Goal: Register for event/course

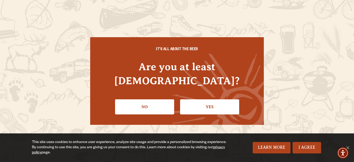
click at [206, 101] on link "Yes" at bounding box center [209, 106] width 59 height 15
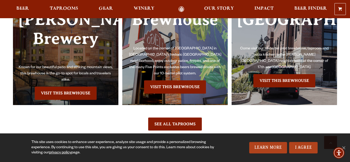
scroll to position [1193, 0]
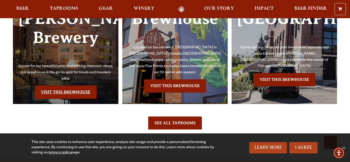
click at [60, 85] on link "Visit this Brewhouse" at bounding box center [66, 91] width 62 height 13
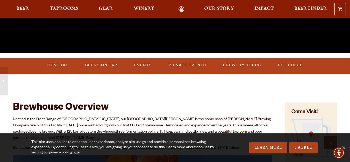
scroll to position [145, 0]
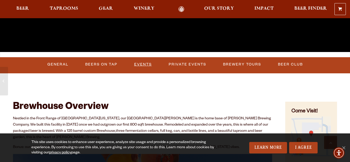
click at [139, 61] on link "Events" at bounding box center [143, 64] width 22 height 12
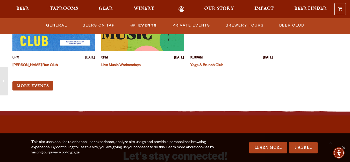
scroll to position [1309, 0]
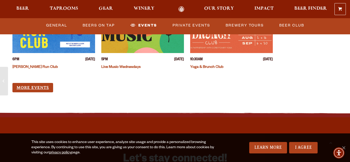
click at [28, 83] on link "More Events" at bounding box center [32, 88] width 41 height 10
drag, startPoint x: 28, startPoint y: 82, endPoint x: 141, endPoint y: 68, distance: 113.6
click at [141, 68] on div "6PM [DATE] [PERSON_NAME] Run Club 5PM [DATE] Live Music Wednesdays 10:30AM [DAT…" at bounding box center [142, 48] width 261 height 89
click at [42, 83] on link "More Events" at bounding box center [32, 88] width 41 height 10
